Goal: Information Seeking & Learning: Learn about a topic

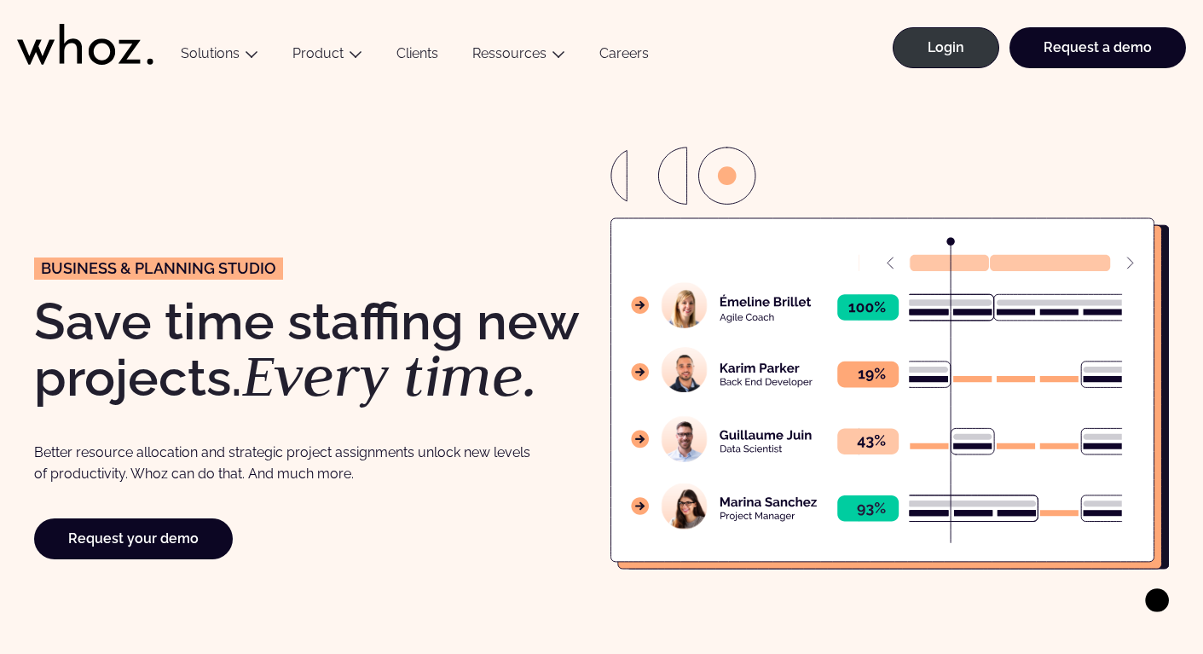
click at [383, 393] on em "Every time." at bounding box center [390, 375] width 296 height 75
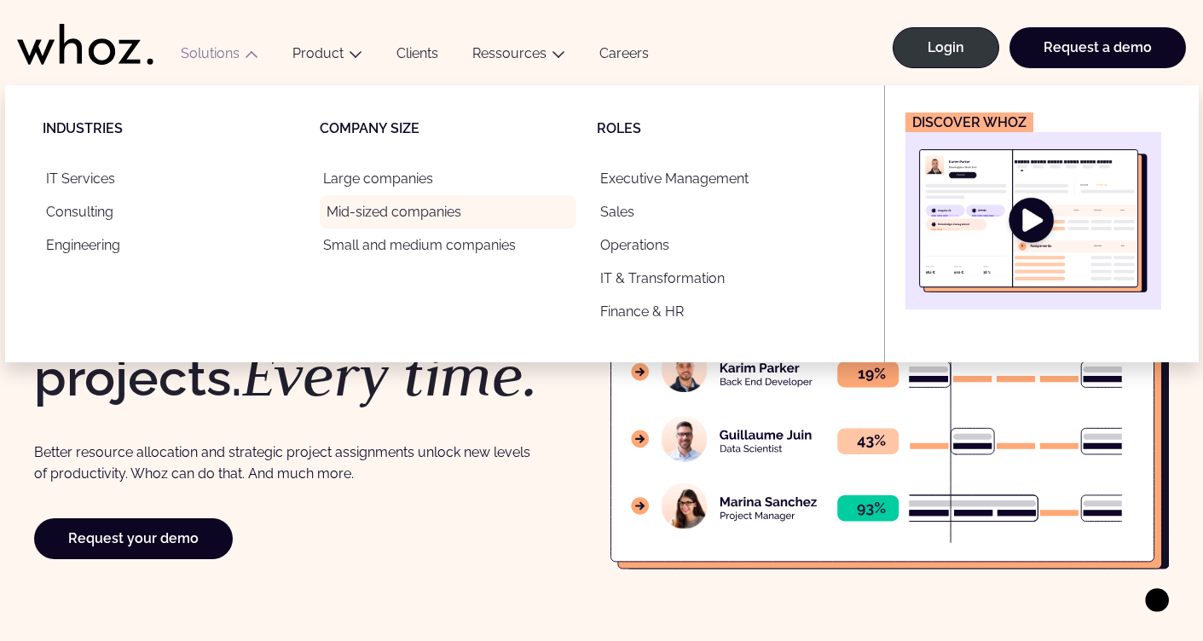
click at [379, 211] on link "Mid-sized companies" at bounding box center [448, 211] width 257 height 33
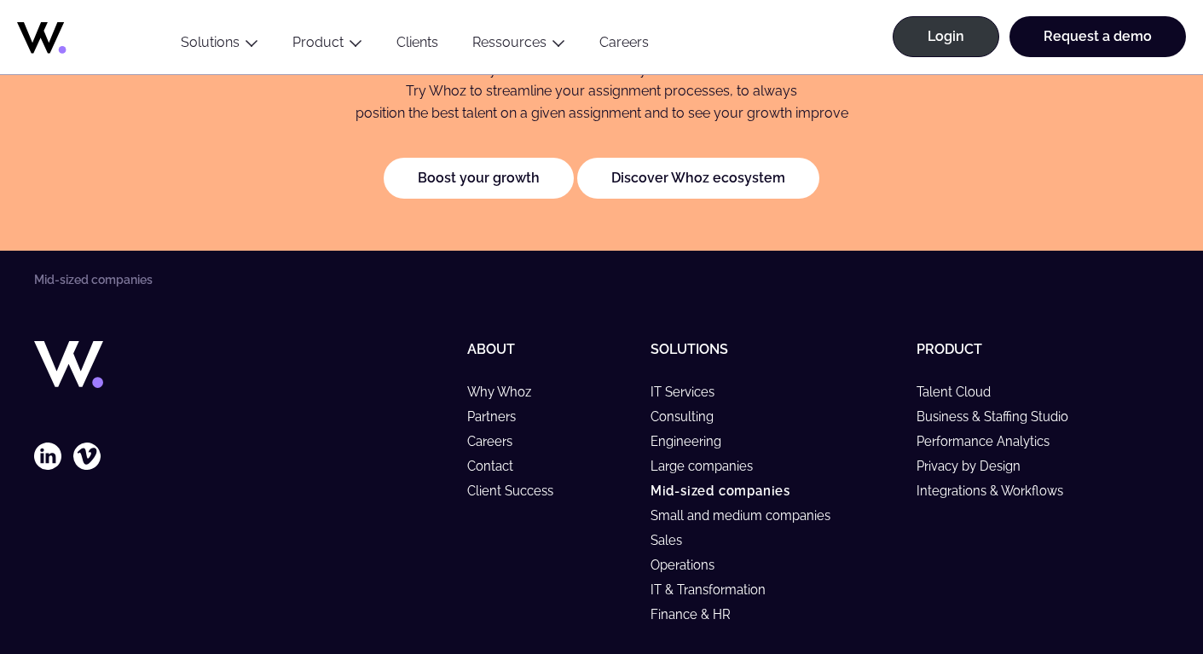
scroll to position [3590, 0]
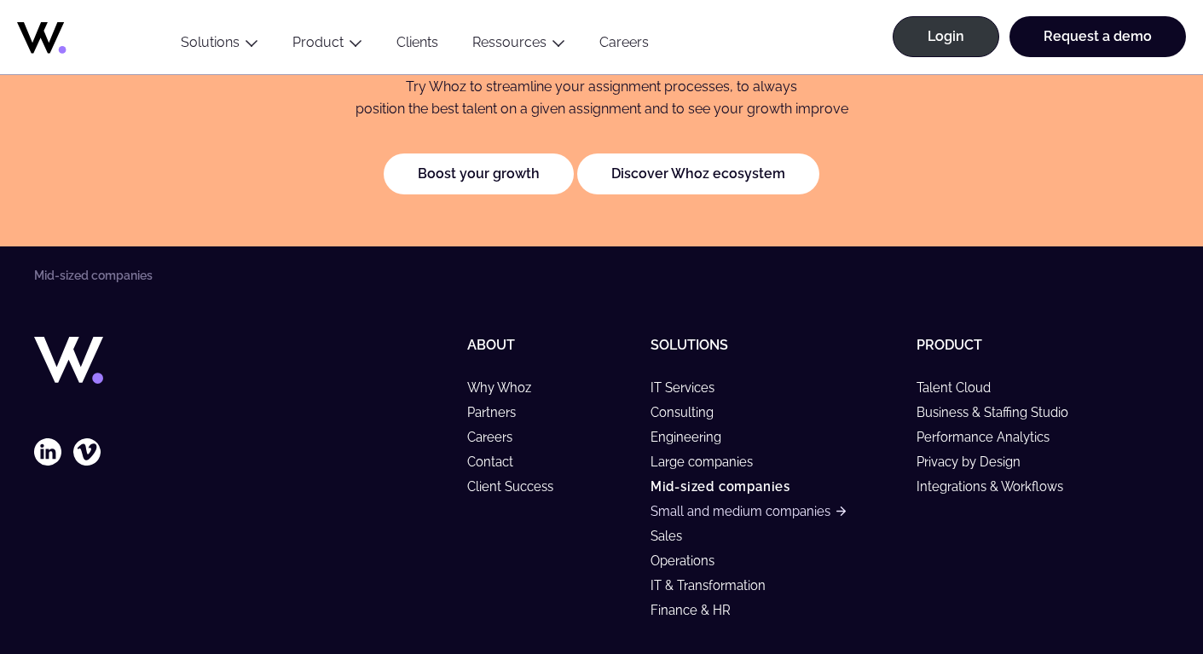
click at [760, 509] on link "Small and medium companies" at bounding box center [748, 511] width 195 height 14
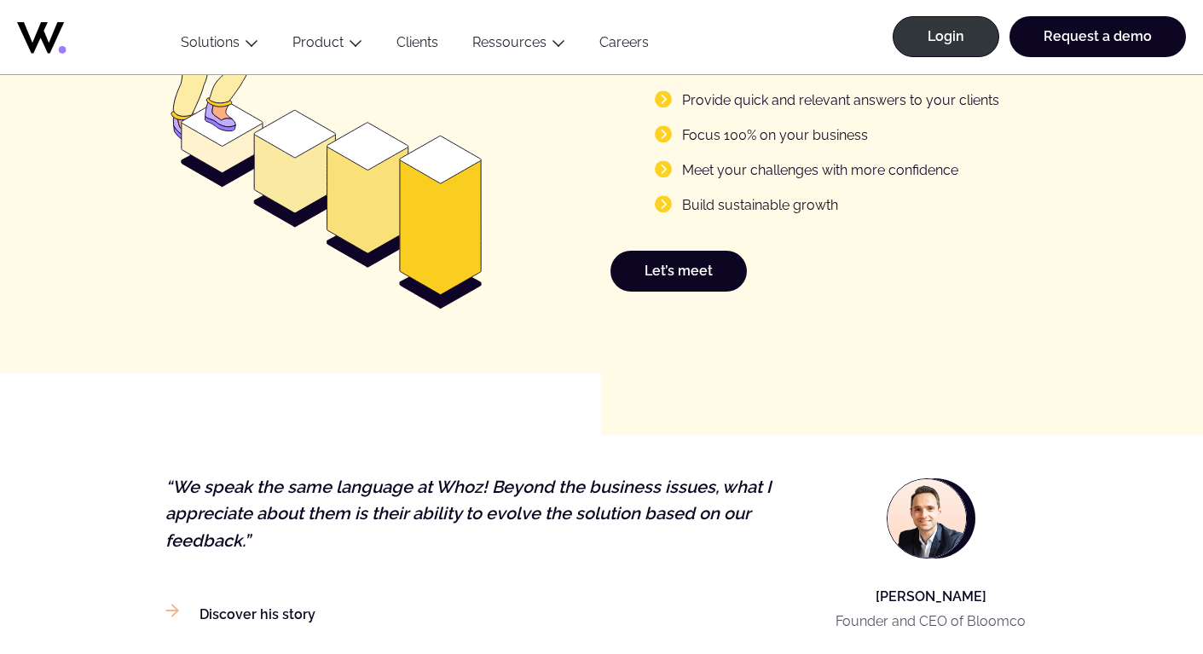
scroll to position [2164, 0]
